Goal: Go to known website: Access a specific website the user already knows

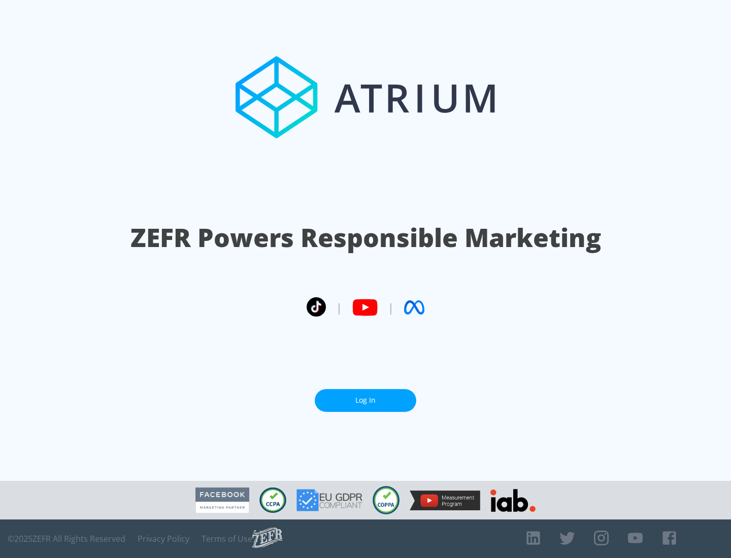
click at [366, 401] on link "Log In" at bounding box center [366, 400] width 102 height 23
